Goal: Understand process/instructions

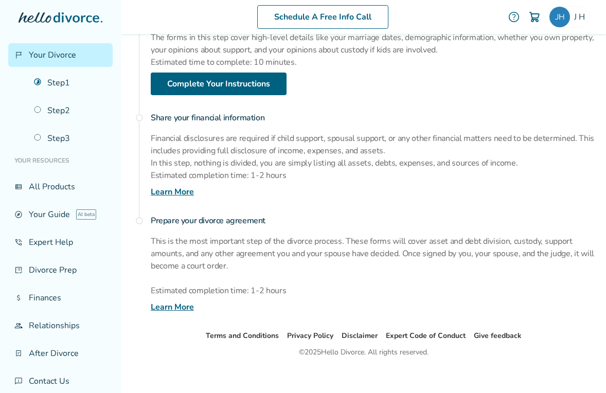
scroll to position [194, 0]
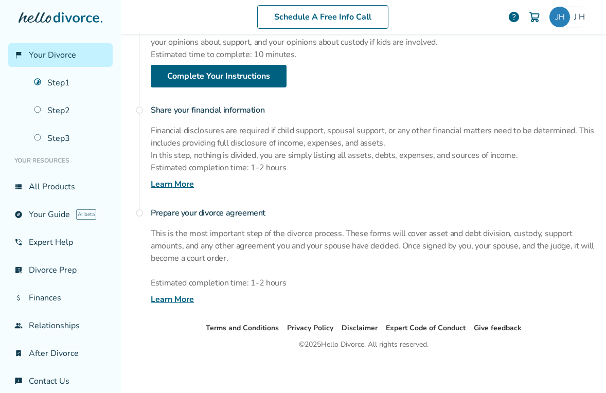
click at [160, 294] on link "Learn More" at bounding box center [172, 299] width 43 height 12
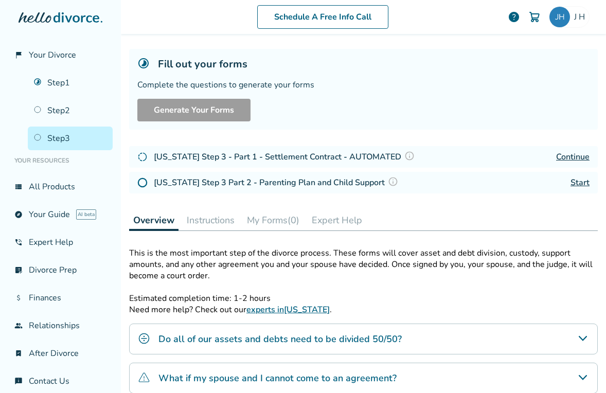
click at [566, 155] on link "Continue" at bounding box center [573, 156] width 33 height 11
